Goal: Task Accomplishment & Management: Complete application form

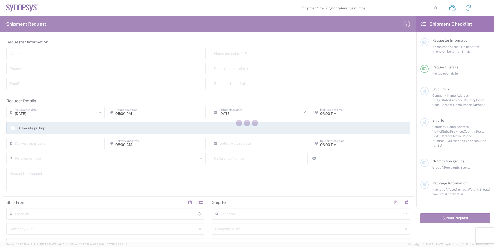
type input "[GEOGRAPHIC_DATA]"
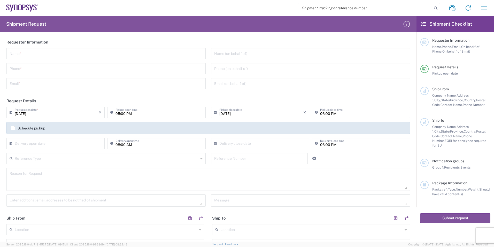
click at [47, 50] on input "text" at bounding box center [106, 53] width 193 height 9
type input "[PERSON_NAME]"
type input "9495216200"
type input "[PERSON_NAME][EMAIL_ADDRESS][PERSON_NAME][DOMAIN_NAME]"
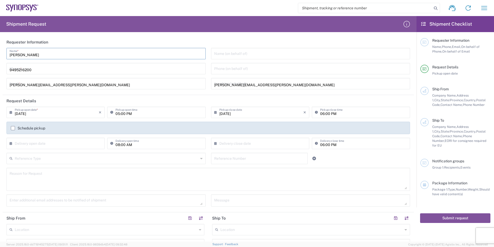
type input "EUROFINS EAG LABORATORIE"
type input "EAG Laboratories"
type input "15 [PERSON_NAME]"
type input "Irvine"
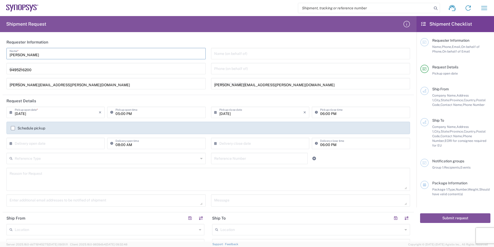
type input "[US_STATE]"
type input "92618"
type input "9495216200"
type input "[PERSON_NAME][EMAIL_ADDRESS][PERSON_NAME][DOMAIN_NAME]"
type input "SNPS [GEOGRAPHIC_DATA] UNIP. LDA. 2"
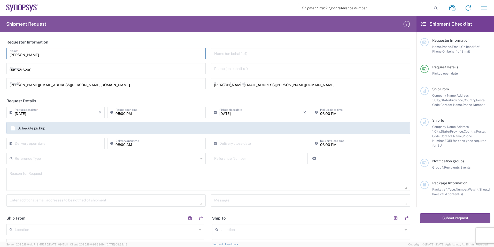
type input "SNPS [GEOGRAPHIC_DATA] UNIP. LDA."
type input "[GEOGRAPHIC_DATA] EDIFICIO 4 PISO 2"
type input "[GEOGRAPHIC_DATA]"
type input "2740-267"
type input "351210440240"
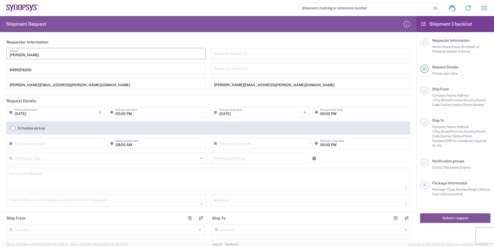
type input "[PERSON_NAME][EMAIL_ADDRESS][PERSON_NAME][DOMAIN_NAME]"
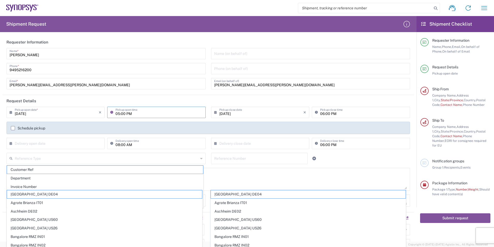
click at [126, 115] on input "05:00 PM" at bounding box center [158, 111] width 87 height 9
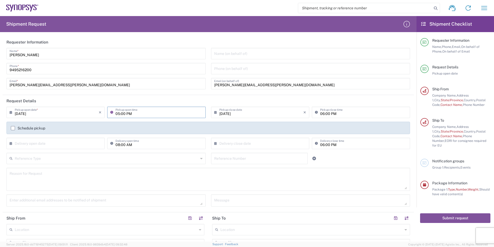
click at [115, 113] on input "05:00 PM" at bounding box center [158, 111] width 87 height 9
click at [119, 113] on input "05:00 PM" at bounding box center [158, 111] width 87 height 9
click at [49, 110] on input "[DATE]" at bounding box center [57, 111] width 84 height 9
click at [71, 143] on span "12" at bounding box center [71, 144] width 7 height 7
type input "[DATE]"
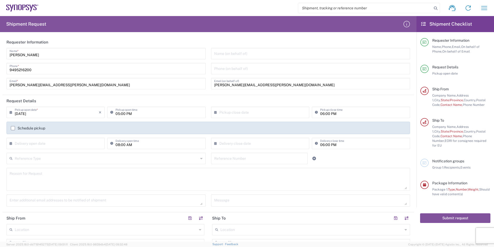
click at [110, 112] on icon at bounding box center [112, 112] width 5 height 8
type input "09:00 PM"
click at [44, 149] on div "× Delivery open date" at bounding box center [55, 142] width 98 height 11
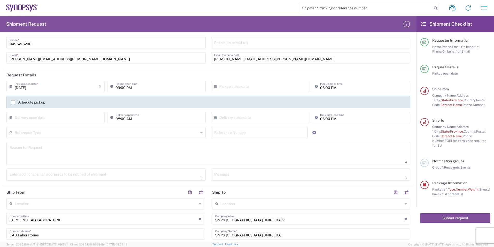
click at [31, 116] on input "text" at bounding box center [57, 116] width 84 height 9
click at [73, 149] on span "12" at bounding box center [71, 149] width 7 height 7
type input "[DATE]"
click at [40, 135] on input "text" at bounding box center [107, 131] width 184 height 9
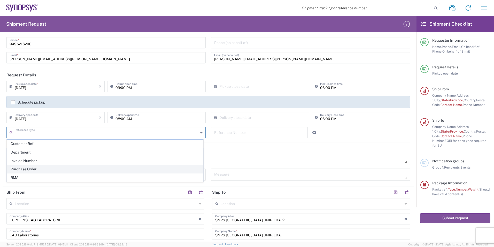
click at [33, 165] on span "Purchase Order" at bounding box center [105, 169] width 196 height 8
type input "Purchase Order"
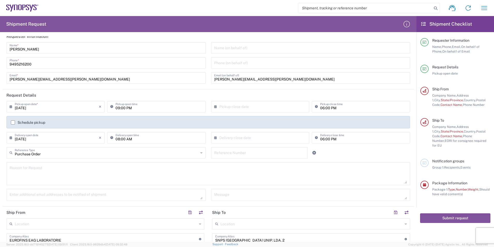
scroll to position [0, 0]
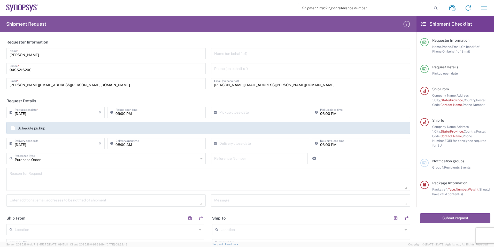
click at [237, 61] on div "Name (on behalf of) Phone (on behalf of) [PERSON_NAME][EMAIL_ADDRESS][PERSON_NA…" at bounding box center [310, 70] width 205 height 45
click at [235, 57] on input "text" at bounding box center [310, 53] width 193 height 9
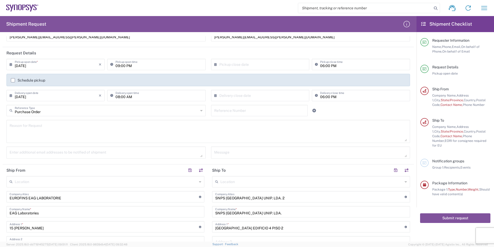
scroll to position [78, 0]
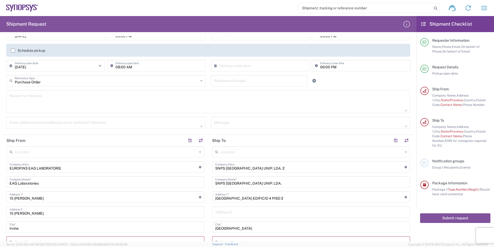
click at [25, 100] on textarea at bounding box center [208, 101] width 397 height 20
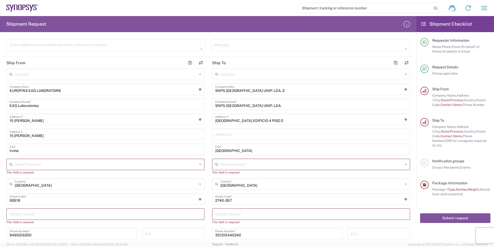
scroll to position [181, 0]
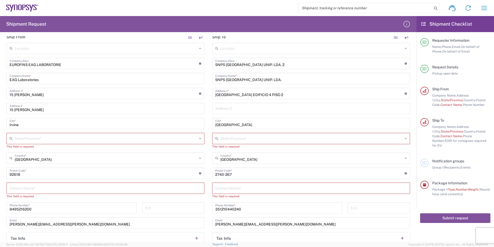
type textarea "MQYZ022"
click at [30, 190] on input "text" at bounding box center [106, 187] width 192 height 9
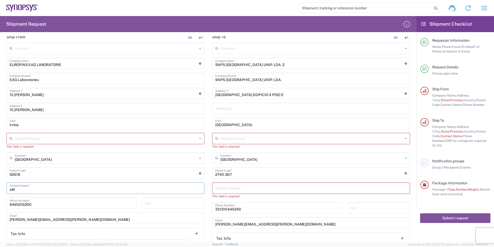
type input "a"
type input "[PERSON_NAME]"
click at [254, 188] on input "text" at bounding box center [311, 187] width 192 height 9
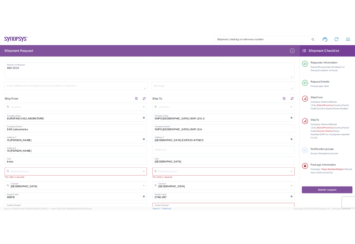
scroll to position [78, 0]
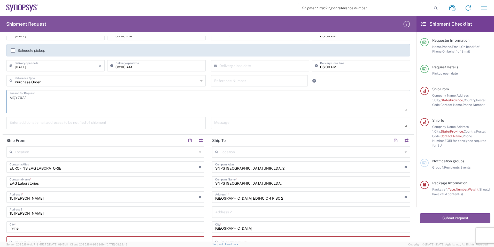
drag, startPoint x: 37, startPoint y: 98, endPoint x: -11, endPoint y: 97, distance: 48.1
click at [0, 97] on html "Shipment request Shipment tracking Employee non-product shipment request My shi…" at bounding box center [247, 123] width 494 height 247
click at [32, 100] on textarea "MQYZ022" at bounding box center [208, 101] width 397 height 20
click at [33, 97] on textarea "MQYZ022" at bounding box center [208, 101] width 397 height 20
drag, startPoint x: 35, startPoint y: 100, endPoint x: -6, endPoint y: 100, distance: 40.3
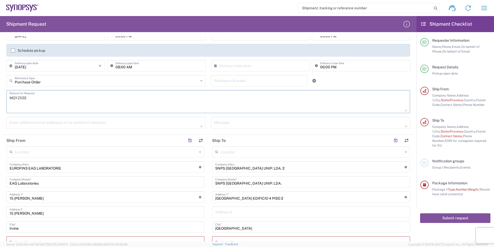
click at [0, 100] on html "Shipment request Shipment tracking Employee non-product shipment request My shi…" at bounding box center [247, 123] width 494 height 247
paste textarea "0"
type textarea "M0QYZ022"
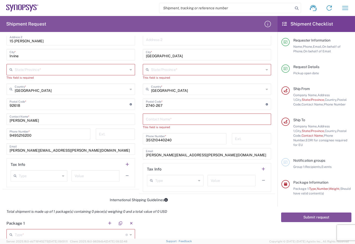
scroll to position [284, 0]
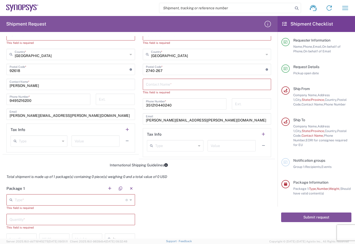
click at [160, 86] on input "text" at bounding box center [207, 84] width 122 height 9
paste input "[PERSON_NAME]"
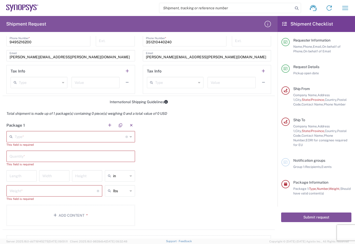
scroll to position [362, 0]
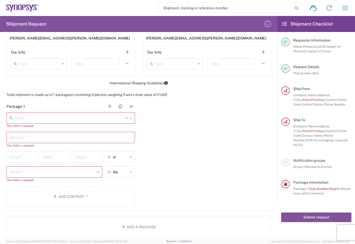
type input "[PERSON_NAME]"
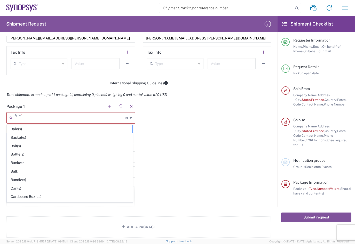
click at [88, 117] on input "text" at bounding box center [70, 117] width 111 height 9
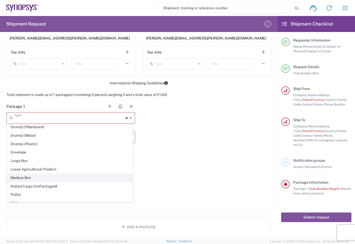
scroll to position [155, 0]
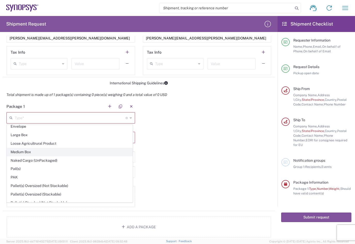
click at [32, 155] on span "Medium Box" at bounding box center [70, 152] width 126 height 8
type input "Medium Box"
type input "13"
type input "11.5"
type input "2.5"
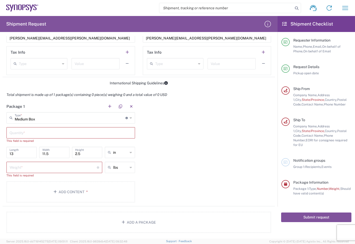
click at [33, 135] on input "text" at bounding box center [71, 132] width 122 height 9
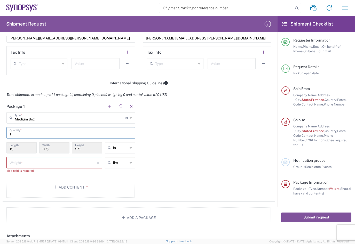
type input "1"
click at [46, 162] on input "number" at bounding box center [53, 162] width 87 height 9
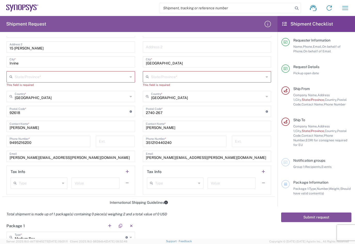
scroll to position [209, 0]
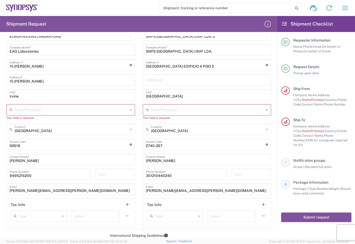
type input "2"
click at [73, 111] on input "text" at bounding box center [71, 109] width 113 height 9
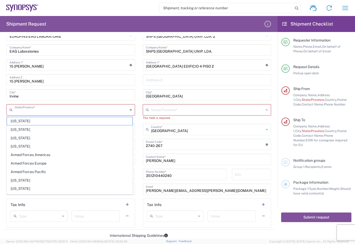
type input "[US_STATE]"
click at [165, 109] on input "text" at bounding box center [207, 109] width 113 height 9
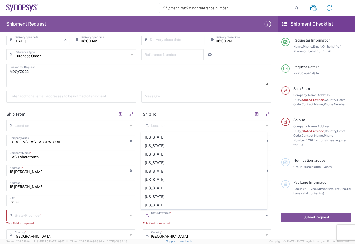
scroll to position [129, 0]
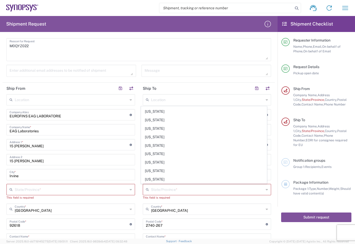
click at [273, 169] on form "Requester Information [PERSON_NAME] Name * [PHONE_NUMBER] Phone * [PERSON_NAME]…" at bounding box center [139, 137] width 278 height 203
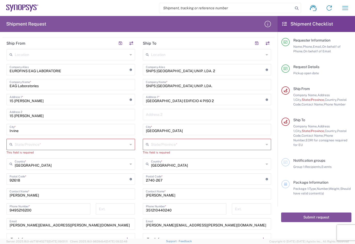
scroll to position [181, 0]
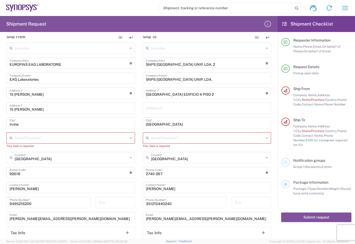
click at [50, 137] on input "text" at bounding box center [71, 137] width 113 height 9
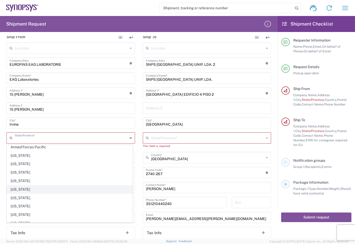
scroll to position [52, 0]
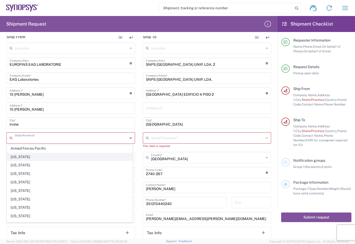
click at [29, 158] on span "[US_STATE]" at bounding box center [70, 157] width 126 height 8
type input "[US_STATE]"
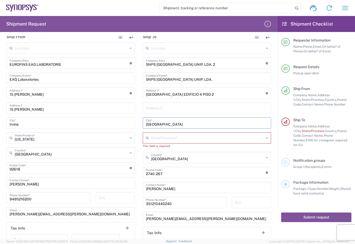
click at [196, 126] on input "[GEOGRAPHIC_DATA]" at bounding box center [207, 122] width 122 height 9
click at [170, 140] on input "text" at bounding box center [207, 137] width 113 height 9
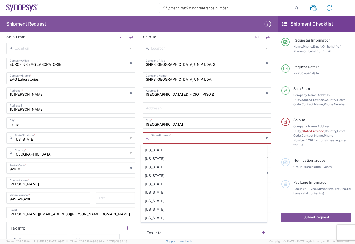
scroll to position [0, 0]
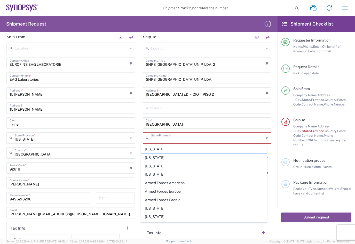
paste input "[GEOGRAPHIC_DATA]"
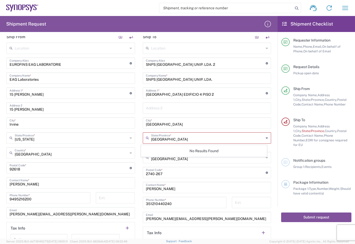
type input "[GEOGRAPHIC_DATA]"
click at [274, 192] on form "Requester Information [PERSON_NAME] Name * [PHONE_NUMBER] Phone * [PERSON_NAME]…" at bounding box center [139, 137] width 278 height 203
click at [210, 141] on input "text" at bounding box center [207, 137] width 113 height 9
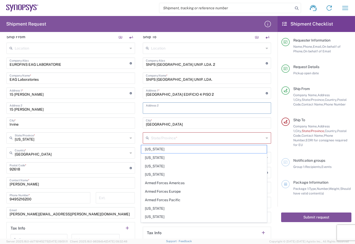
click at [240, 107] on input "text" at bounding box center [207, 107] width 122 height 9
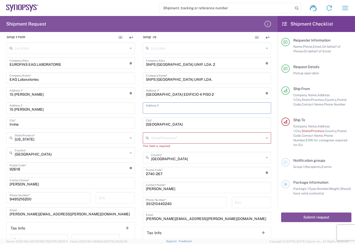
click at [272, 93] on form "Requester Information [PERSON_NAME] Name * [PHONE_NUMBER] Phone * [PERSON_NAME]…" at bounding box center [139, 137] width 278 height 203
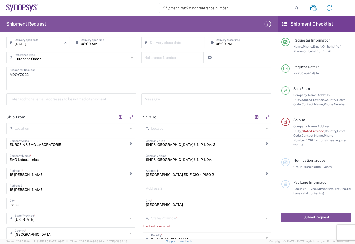
scroll to position [129, 0]
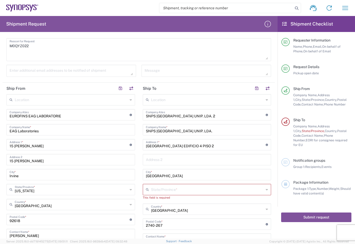
drag, startPoint x: 201, startPoint y: 121, endPoint x: 173, endPoint y: 115, distance: 27.7
click at [172, 112] on div "Location [GEOGRAPHIC_DATA] DE04 Agrate Brianza IT01 [GEOGRAPHIC_DATA] DE02 [GEO…" at bounding box center [207, 200] width 129 height 213
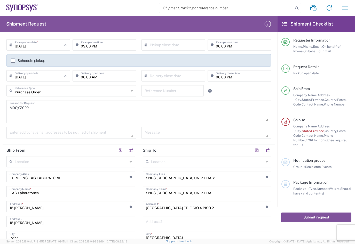
scroll to position [54, 0]
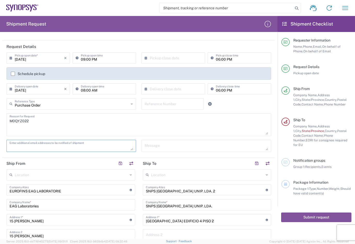
click at [67, 144] on textarea at bounding box center [72, 146] width 124 height 9
click at [127, 129] on textarea "M0QYZ022" at bounding box center [139, 125] width 259 height 20
click at [157, 147] on textarea at bounding box center [207, 146] width 124 height 9
paste textarea "US HTS Code: 8542.39.0010"
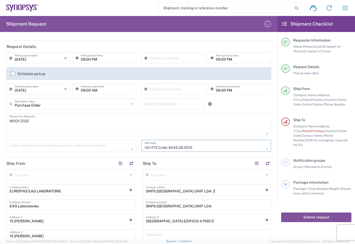
type textarea "US HTS Code: 8542.39.0010"
click at [44, 125] on textarea "M0QYZ022" at bounding box center [139, 125] width 259 height 20
paste textarea "US HTS Code: 8542.39.0010"
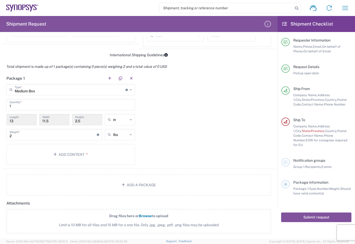
scroll to position [416, 0]
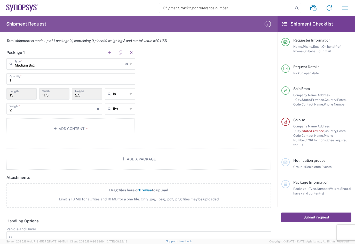
type textarea "M0QYZ022 US HTS Code: 8542.39.0010"
click at [330, 213] on button "Submit request" at bounding box center [316, 218] width 70 height 10
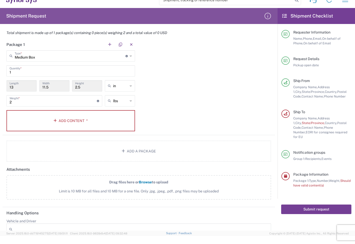
scroll to position [8, 0]
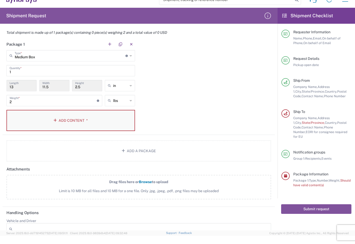
click at [79, 122] on button "Add Content *" at bounding box center [70, 120] width 129 height 21
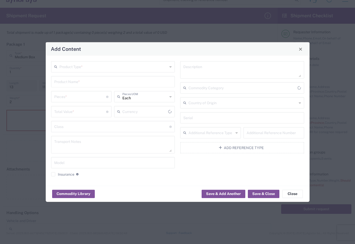
click at [109, 68] on input "text" at bounding box center [113, 66] width 109 height 9
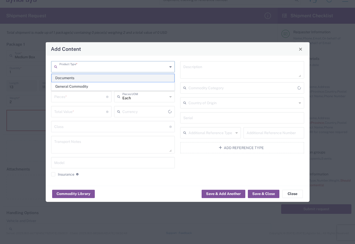
type input "US Dollar"
click at [94, 75] on span "Documents" at bounding box center [113, 78] width 123 height 8
type input "Documents"
type input "1"
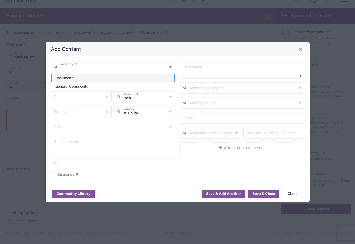
type input "1"
type textarea "Documents"
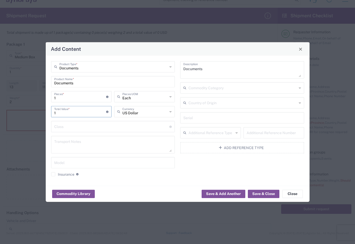
drag, startPoint x: 72, startPoint y: 114, endPoint x: 41, endPoint y: 114, distance: 30.7
click at [41, 114] on div "Add Content Documents Product Type * Documents Product Name * 1 Pieces * Number…" at bounding box center [177, 122] width 355 height 244
type input "7414"
click at [72, 145] on textarea at bounding box center [113, 145] width 118 height 14
paste textarea "US HTS Code: 8542.39.0010"
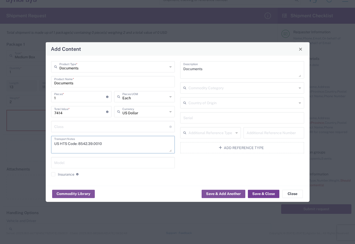
type textarea "US HTS Code: 8542.39.0010"
click at [264, 194] on button "Save & Close" at bounding box center [264, 194] width 32 height 8
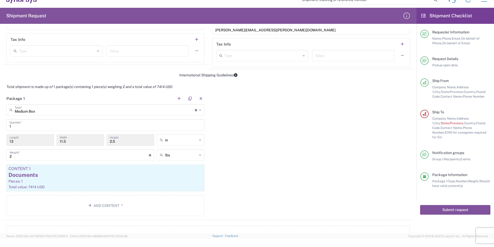
scroll to position [496, 0]
